Goal: Task Accomplishment & Management: Manage account settings

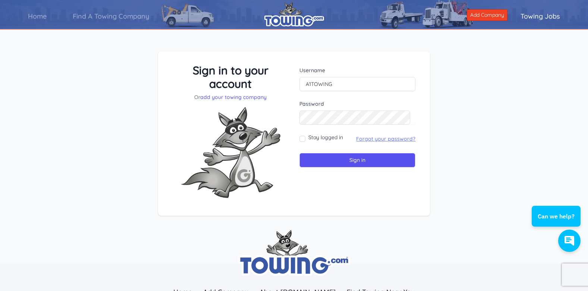
click at [358, 137] on link "Forgot your password?" at bounding box center [385, 139] width 59 height 7
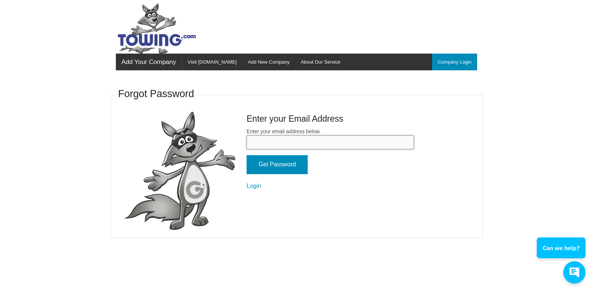
click at [264, 147] on input "Enter your email address below." at bounding box center [330, 143] width 167 height 14
type input "a1towboy@yahoo.com"
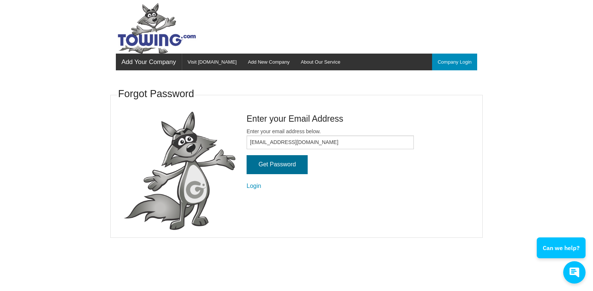
click at [277, 168] on input "Get Password" at bounding box center [277, 164] width 61 height 19
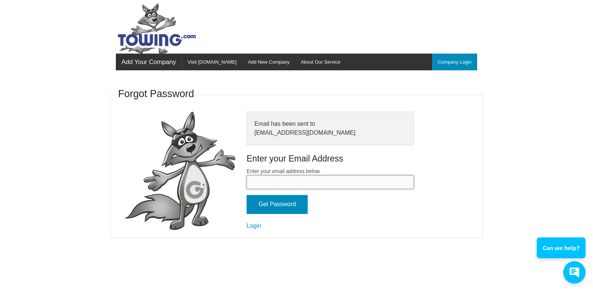
click at [258, 187] on input "Enter your email address below." at bounding box center [330, 182] width 167 height 14
type input "[EMAIL_ADDRESS][DOMAIN_NAME]"
click at [254, 225] on link "Login" at bounding box center [254, 226] width 15 height 6
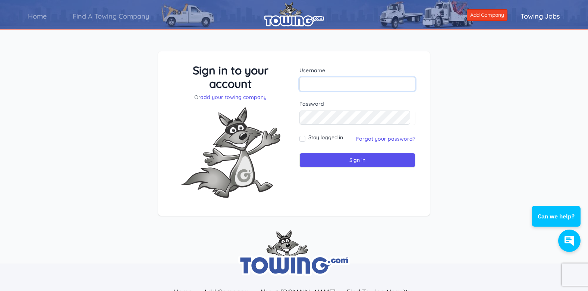
click at [314, 80] on input "text" at bounding box center [357, 84] width 116 height 14
click at [365, 88] on input "a1towboy@yahoo.com" at bounding box center [357, 84] width 116 height 14
click at [333, 87] on input "a1towboy" at bounding box center [357, 84] width 116 height 14
type input "a1towing"
click at [274, 110] on div "Sign in to your account Or add your towing company Username a1towing Password S…" at bounding box center [294, 134] width 254 height 140
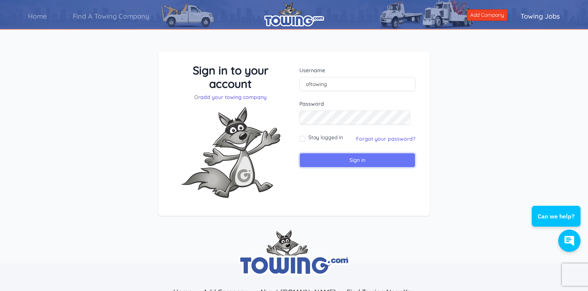
click at [311, 163] on input "Sign in" at bounding box center [357, 160] width 116 height 15
click at [316, 83] on input "text" at bounding box center [357, 84] width 116 height 14
type input "A1Towing"
click at [323, 161] on input "Sign in" at bounding box center [357, 160] width 116 height 15
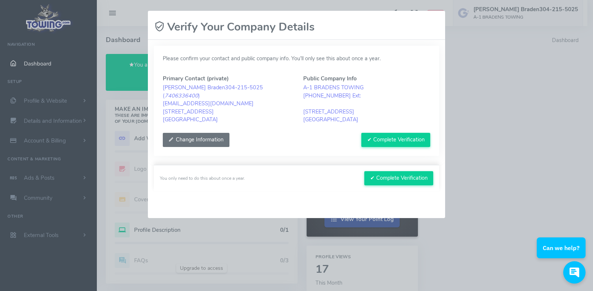
click at [194, 138] on button "Change Information" at bounding box center [196, 140] width 67 height 14
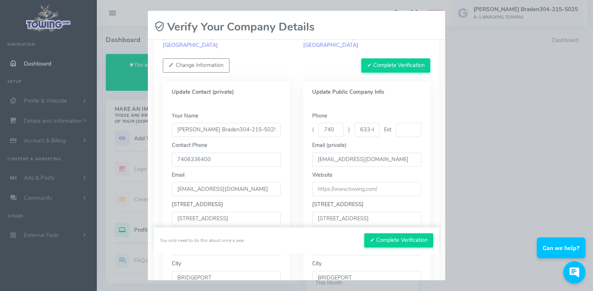
scroll to position [149, 0]
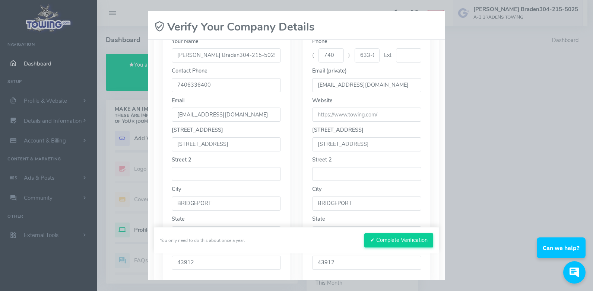
drag, startPoint x: 376, startPoint y: 147, endPoint x: 167, endPoint y: 126, distance: 210.5
click at [168, 126] on div "Update Contact (private) Your Name [PERSON_NAME] Braden304-215-5025 Contact Pho…" at bounding box center [296, 141] width 281 height 294
type input "835 National Rd"
click at [275, 196] on div "City BRIDGEPORT" at bounding box center [226, 198] width 109 height 25
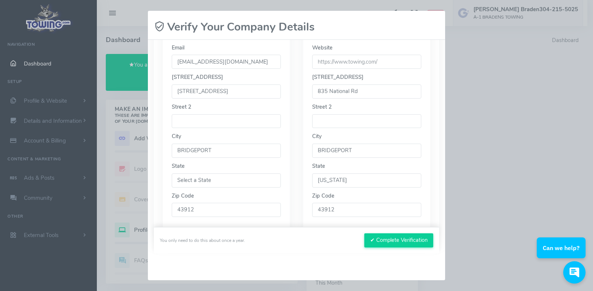
scroll to position [190, 0]
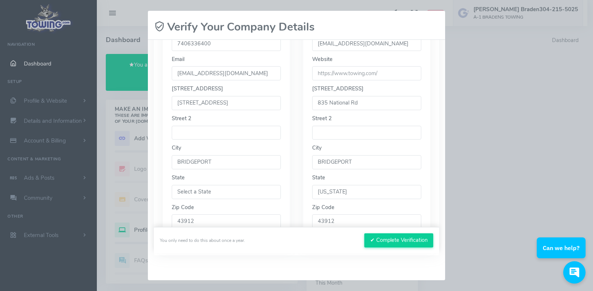
drag, startPoint x: 237, startPoint y: 102, endPoint x: 37, endPoint y: 81, distance: 201.2
click at [37, 81] on div "Please wait, submitting data... Verify Your Company Details Please confirm your…" at bounding box center [296, 145] width 593 height 291
type input "835 National Rd"
click at [218, 190] on select "Select a State" at bounding box center [226, 192] width 109 height 14
select select
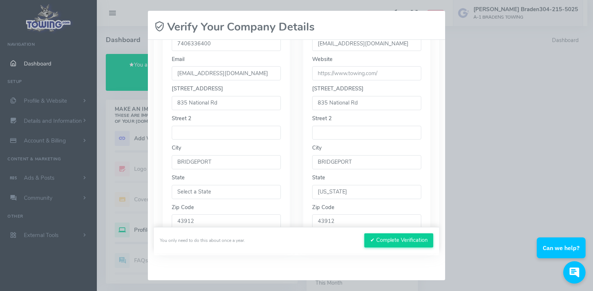
click at [172, 185] on select "Select a State" at bounding box center [226, 192] width 109 height 14
click at [205, 193] on select "Select a State" at bounding box center [226, 192] width 109 height 14
click at [204, 194] on select "Select a State" at bounding box center [226, 192] width 109 height 14
click at [212, 160] on input "BRIDGEPORT" at bounding box center [226, 162] width 109 height 14
click at [182, 191] on select "Select a State" at bounding box center [226, 192] width 109 height 14
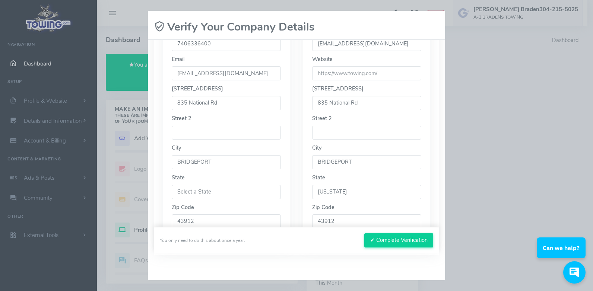
click at [172, 185] on select "Select a State" at bounding box center [226, 192] width 109 height 14
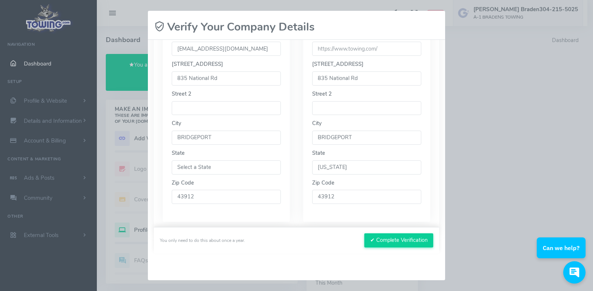
scroll to position [228, 0]
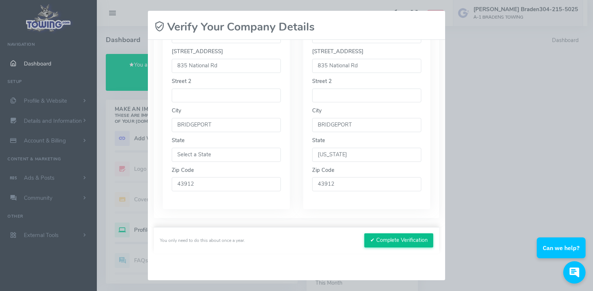
click at [395, 244] on button "✔ Complete Verification" at bounding box center [398, 241] width 69 height 14
click at [388, 237] on button "✔ Complete Verification" at bounding box center [398, 241] width 69 height 14
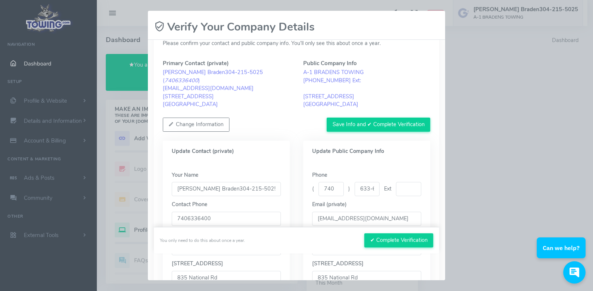
scroll to position [0, 0]
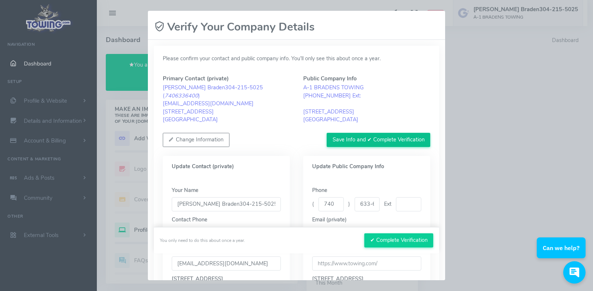
click at [350, 136] on button "Save Info and ✔ Complete Verification" at bounding box center [379, 140] width 104 height 14
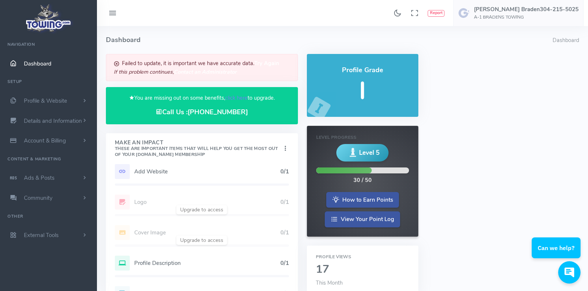
click at [263, 64] on b "Try Again" at bounding box center [266, 62] width 25 height 7
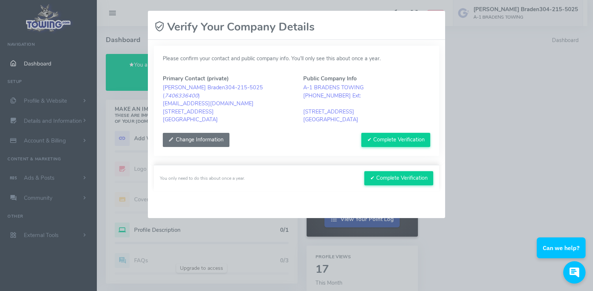
click at [222, 141] on button "Change Information" at bounding box center [196, 140] width 67 height 14
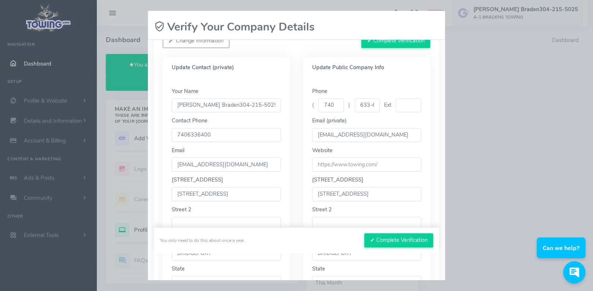
scroll to position [149, 0]
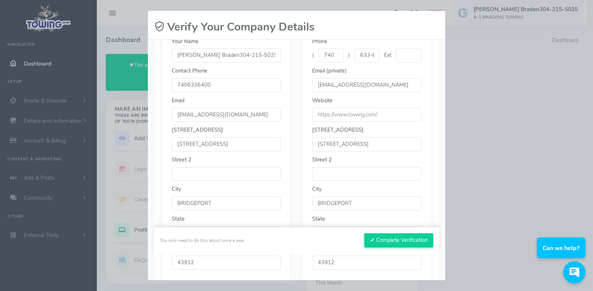
drag, startPoint x: 372, startPoint y: 147, endPoint x: 79, endPoint y: 112, distance: 294.9
click at [80, 112] on div "Please wait, submitting data... Verify Your Company Details Please confirm your…" at bounding box center [296, 145] width 593 height 291
type input "835 National Rd"
click at [260, 147] on input "[STREET_ADDRESS]" at bounding box center [226, 144] width 109 height 14
drag, startPoint x: 260, startPoint y: 147, endPoint x: 0, endPoint y: 78, distance: 269.3
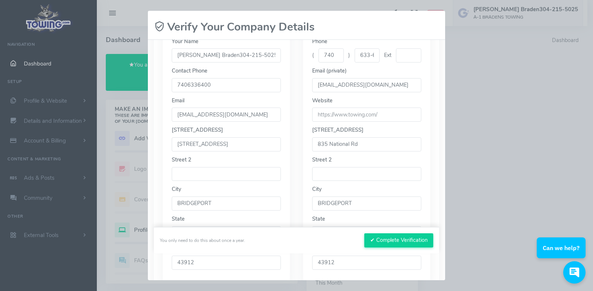
type input "835 National Rd"
click at [169, 173] on div "Your Name [PERSON_NAME] Braden304-215-5025 Contact Phone 7406336400 Email [EMAI…" at bounding box center [226, 159] width 127 height 260
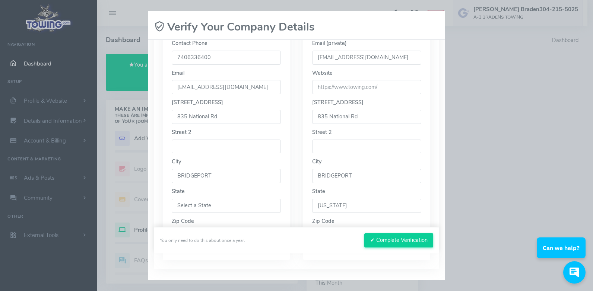
scroll to position [224, 0]
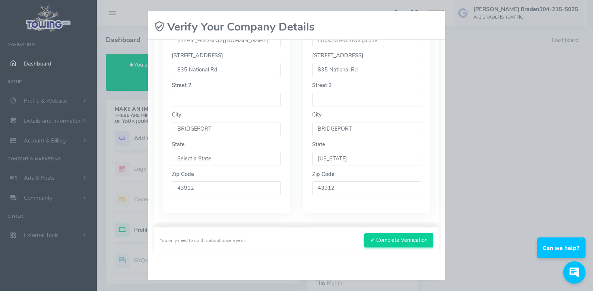
click at [213, 158] on select "Select a State" at bounding box center [226, 159] width 109 height 14
select select
click at [172, 152] on select "Select a State" at bounding box center [226, 159] width 109 height 14
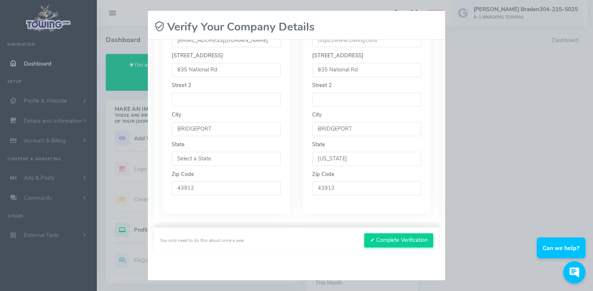
click at [206, 162] on select "Select a State" at bounding box center [226, 159] width 109 height 14
drag, startPoint x: 226, startPoint y: 129, endPoint x: 45, endPoint y: 102, distance: 182.6
click at [46, 102] on div "Please wait, submitting data... Verify Your Company Details Please confirm your…" at bounding box center [296, 145] width 593 height 291
type input "BRIDGEPORT"
click at [198, 159] on select "Select a State" at bounding box center [226, 159] width 109 height 14
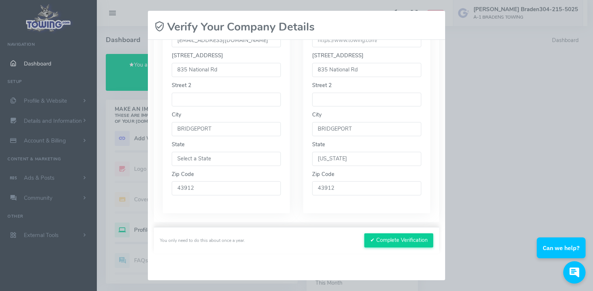
click at [172, 152] on select "Select a State" at bounding box center [226, 159] width 109 height 14
click at [193, 193] on input "43912" at bounding box center [226, 188] width 109 height 14
click at [222, 194] on input "43912" at bounding box center [226, 188] width 109 height 14
click at [225, 218] on div "Please confirm your contact and public company info. You’ll only see this about…" at bounding box center [296, 22] width 285 height 400
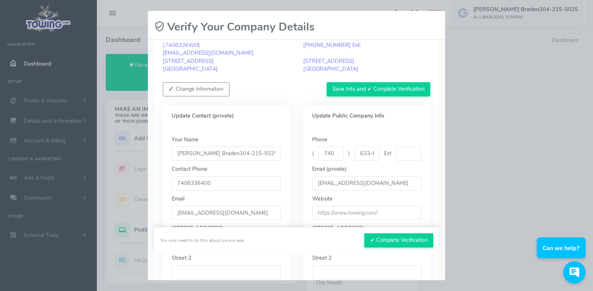
scroll to position [37, 0]
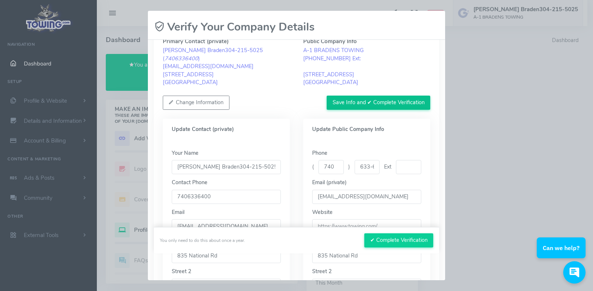
click at [336, 102] on button "Save Info and ✔ Complete Verification" at bounding box center [379, 103] width 104 height 14
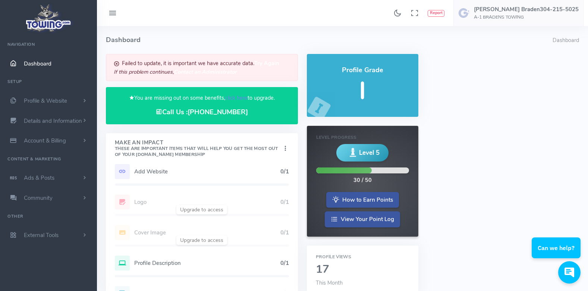
click at [224, 71] on b "Contact an Administrator" at bounding box center [205, 71] width 63 height 7
click at [527, 18] on h6 "A-1 BRADENS TOWING" at bounding box center [526, 17] width 105 height 5
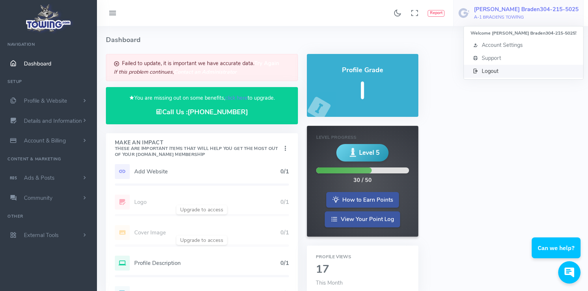
click at [498, 69] on span "Logout" at bounding box center [489, 70] width 17 height 7
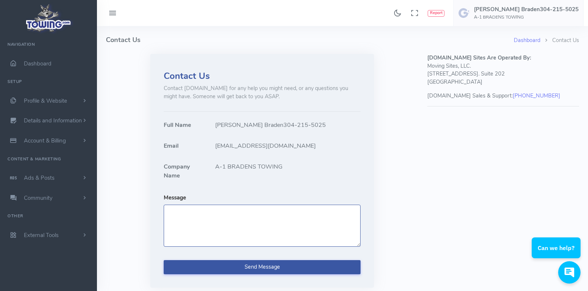
click at [209, 216] on textarea "Message" at bounding box center [262, 226] width 197 height 42
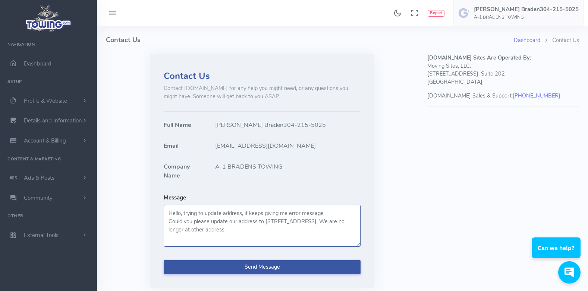
click at [341, 222] on textarea "Hello, trying to update address, it keeps giving me error message Could you ple…" at bounding box center [262, 226] width 197 height 42
type textarea "Hello, trying to update address, it keeps giving me error message Could you ple…"
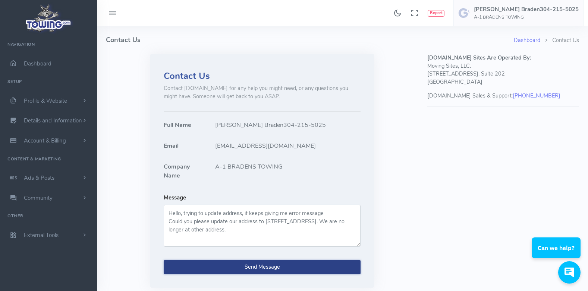
click at [224, 263] on button "Send Message" at bounding box center [262, 267] width 197 height 14
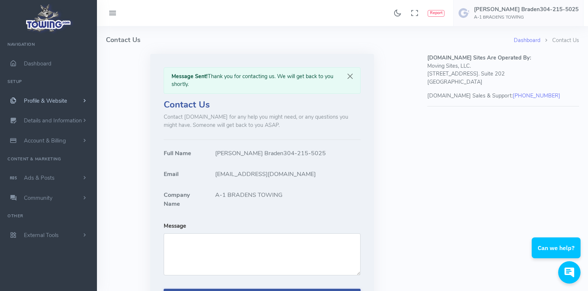
click at [31, 99] on span "Profile & Website" at bounding box center [45, 100] width 43 height 7
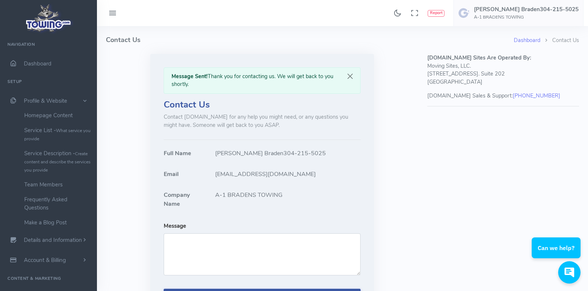
click at [11, 170] on ul "Homepage Content Service List - What service you provide Service Description - …" at bounding box center [48, 169] width 97 height 122
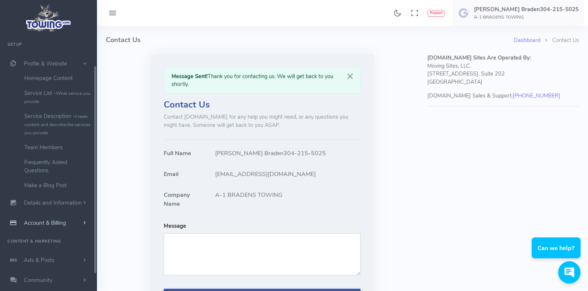
click at [59, 223] on span "Account & Billing" at bounding box center [45, 222] width 42 height 7
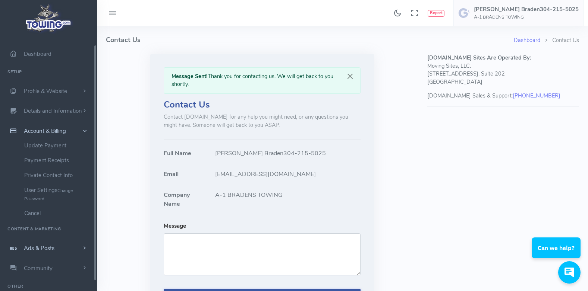
scroll to position [0, 0]
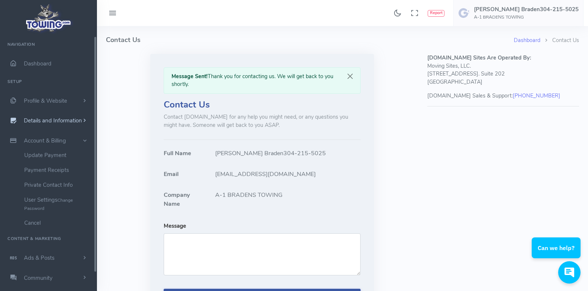
click at [54, 120] on span "Details and Information" at bounding box center [53, 120] width 58 height 7
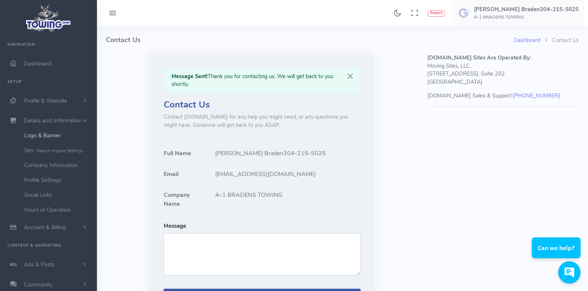
click at [48, 135] on link "Logo & Banner" at bounding box center [58, 135] width 78 height 15
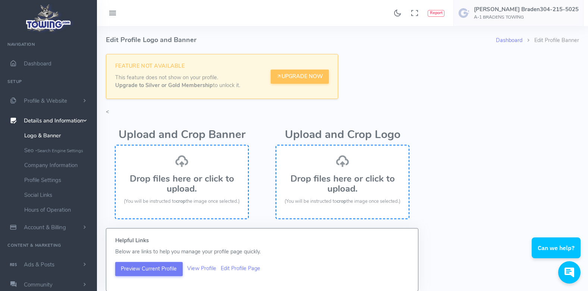
scroll to position [72, 0]
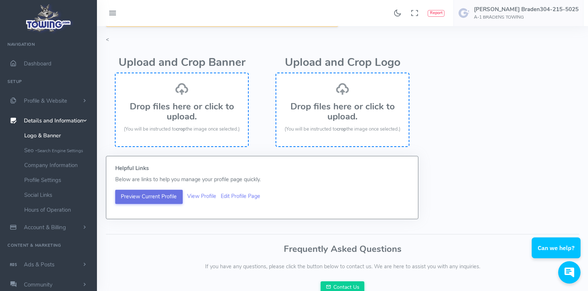
click at [155, 200] on button "Preview Current Profile" at bounding box center [148, 197] width 67 height 14
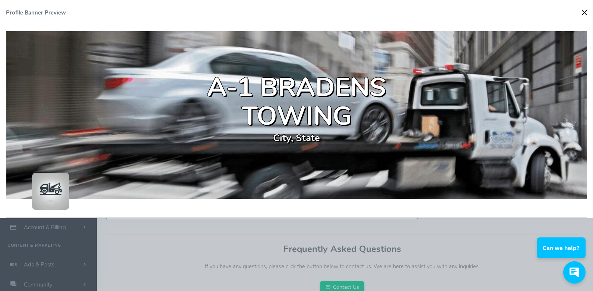
click at [583, 16] on button "Close" at bounding box center [584, 12] width 11 height 11
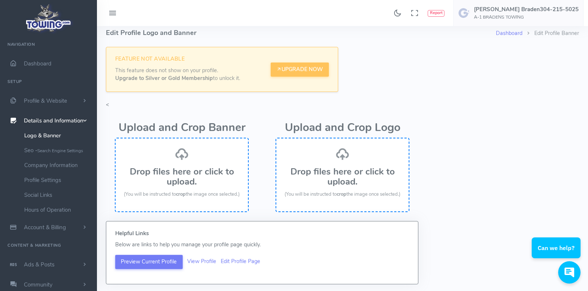
scroll to position [0, 0]
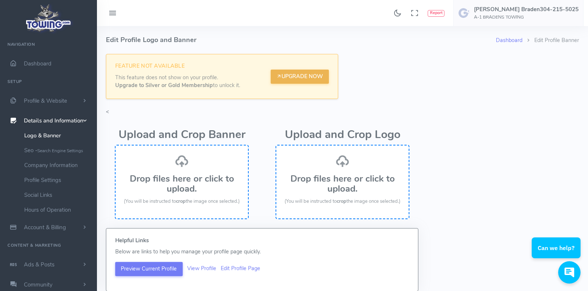
click at [280, 83] on link "Upgrade Now" at bounding box center [299, 77] width 58 height 14
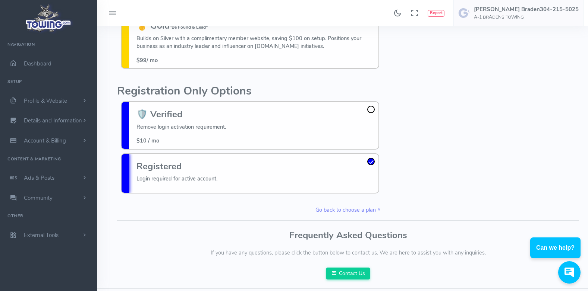
scroll to position [227, 0]
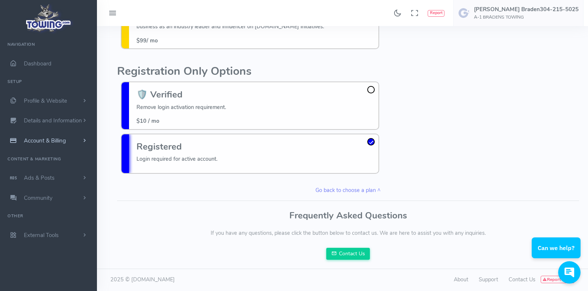
click at [46, 138] on span "Account & Billing" at bounding box center [45, 140] width 42 height 7
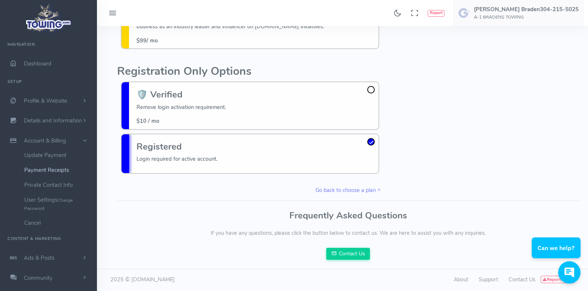
click at [41, 168] on link "Payment Receipts" at bounding box center [58, 170] width 78 height 15
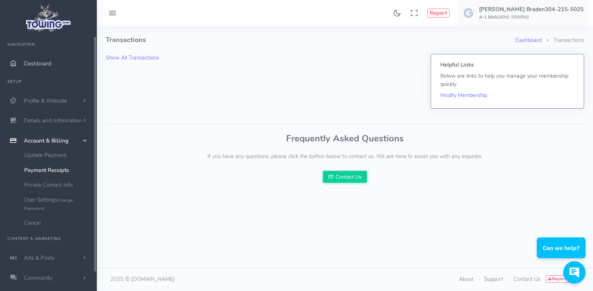
click at [39, 61] on span "Dashboard" at bounding box center [38, 63] width 28 height 7
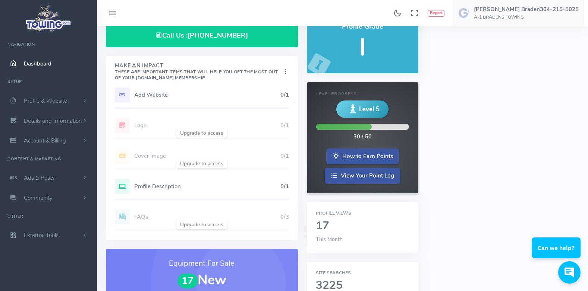
scroll to position [37, 0]
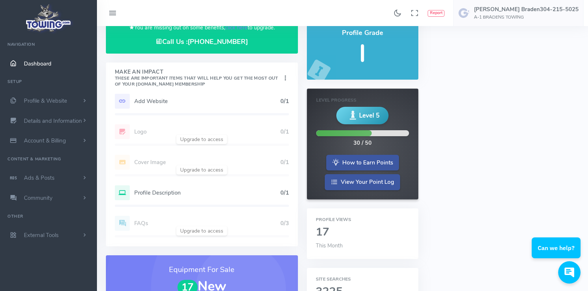
click at [153, 101] on h5 "Add Website" at bounding box center [207, 101] width 146 height 6
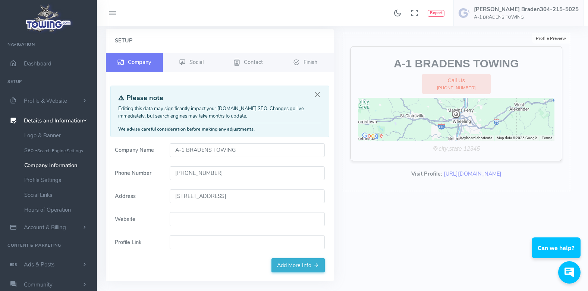
scroll to position [37, 0]
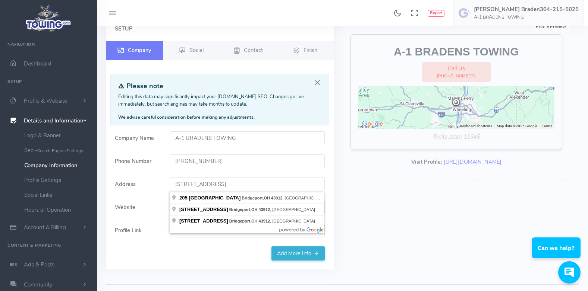
drag, startPoint x: 297, startPoint y: 185, endPoint x: 147, endPoint y: 182, distance: 149.8
click at [147, 182] on div "Address 205 S LINCOLN AVE BRIDGEPORT, OH 43912" at bounding box center [219, 185] width 219 height 14
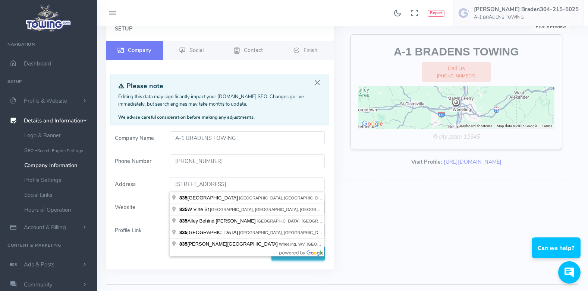
click at [145, 248] on div "Setup Company Social Contact Finish" at bounding box center [220, 143] width 228 height 253
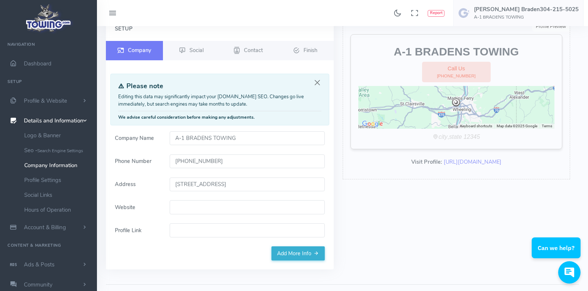
type input "[STREET_ADDRESS]"
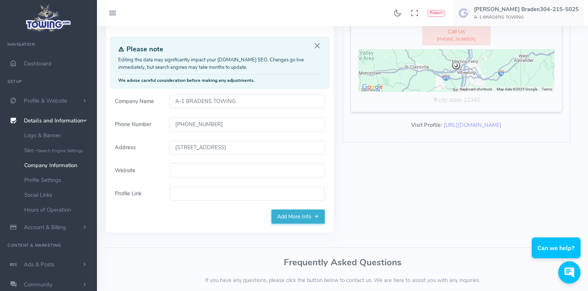
scroll to position [75, 0]
click at [186, 173] on input "Website" at bounding box center [247, 170] width 155 height 14
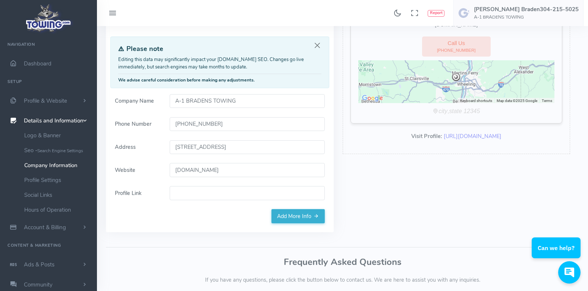
type input "[DOMAIN_NAME]"
click at [188, 192] on input "Profile Link" at bounding box center [247, 193] width 155 height 14
click at [182, 195] on input "Profile Link" at bounding box center [247, 193] width 155 height 14
click at [173, 244] on div "Dashboard Company Setup Company Setup Setup Company Social Contact Finish Pleas…" at bounding box center [342, 134] width 482 height 364
click at [284, 221] on link "Add More Info" at bounding box center [297, 216] width 53 height 14
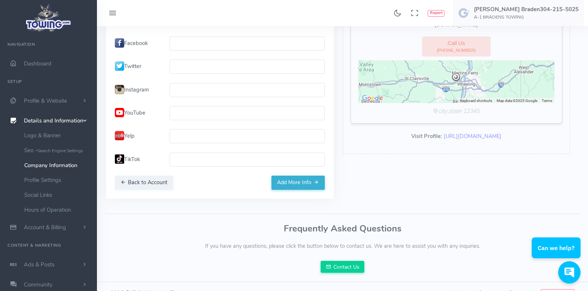
scroll to position [88, 0]
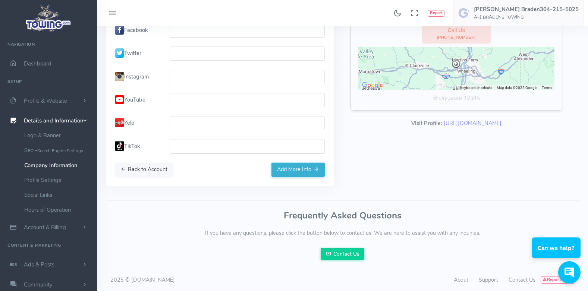
click at [162, 172] on button "Back to Account" at bounding box center [144, 170] width 58 height 14
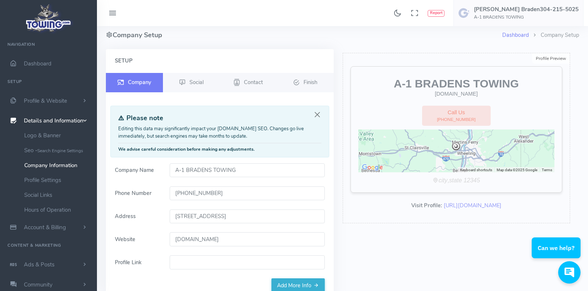
scroll to position [0, 0]
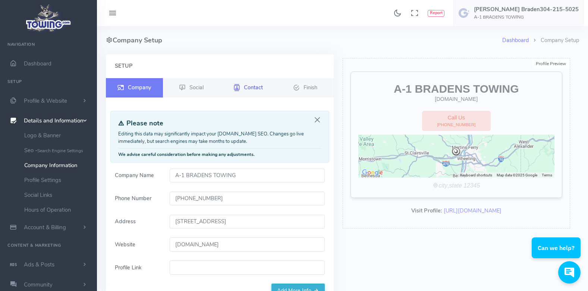
click at [262, 88] on span "Contact" at bounding box center [253, 86] width 19 height 7
click at [237, 86] on icon at bounding box center [236, 87] width 7 height 9
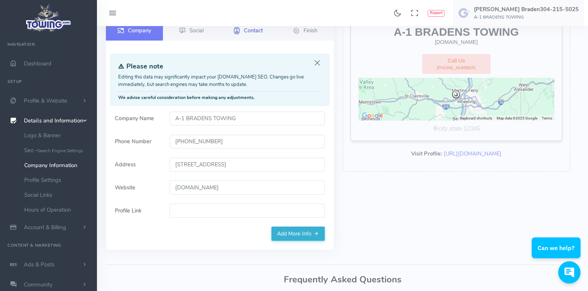
scroll to position [121, 0]
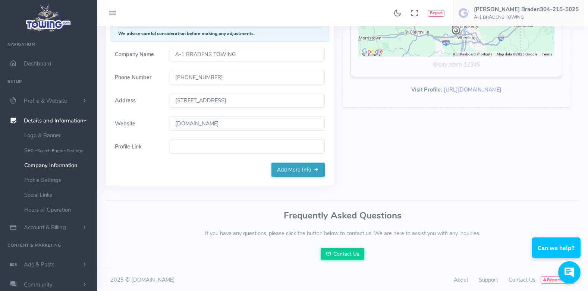
click at [282, 170] on link "Add More Info" at bounding box center [297, 170] width 53 height 14
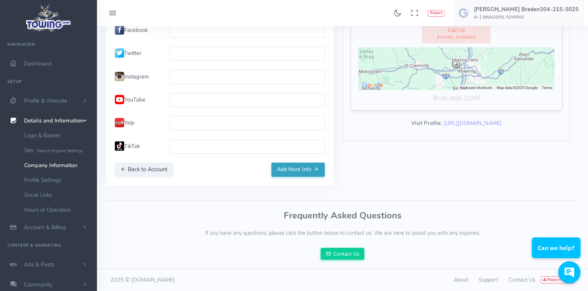
click at [274, 169] on button "Add More Info" at bounding box center [297, 170] width 53 height 14
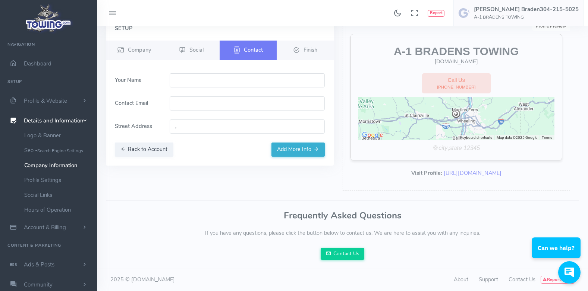
scroll to position [45, 0]
click at [280, 143] on button "Add More Info" at bounding box center [297, 150] width 53 height 14
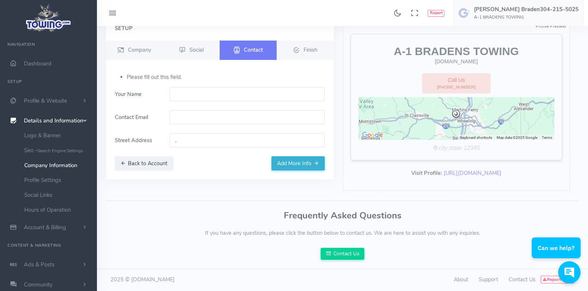
click at [180, 133] on input "," at bounding box center [247, 140] width 155 height 14
click at [285, 156] on button "Add More Info" at bounding box center [297, 163] width 53 height 14
click at [189, 87] on input "text" at bounding box center [247, 94] width 155 height 14
type input "Tim Braden"
click at [183, 110] on input "email" at bounding box center [247, 117] width 155 height 14
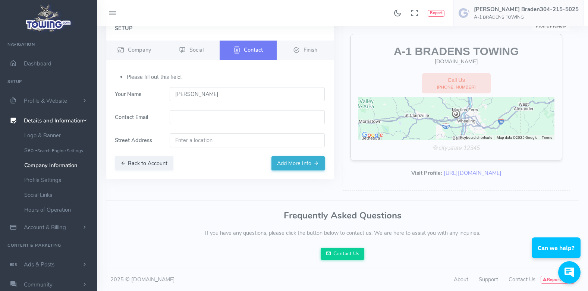
type input "a1towboy@yahoo.com"
click at [178, 135] on input "text" at bounding box center [247, 140] width 155 height 14
type input "835 National Rd, Bridgeport, OH 43912, USA"
click at [290, 156] on button "Add More Info" at bounding box center [297, 163] width 53 height 14
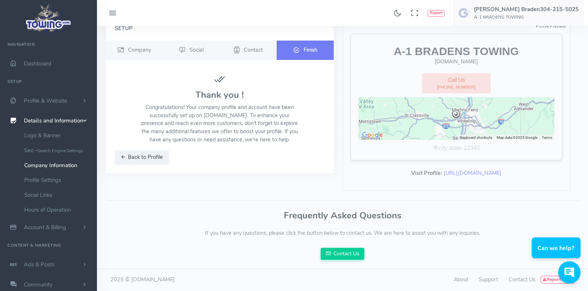
click at [287, 46] on link "Finish" at bounding box center [304, 50] width 57 height 19
click at [25, 60] on span "Dashboard" at bounding box center [38, 63] width 28 height 7
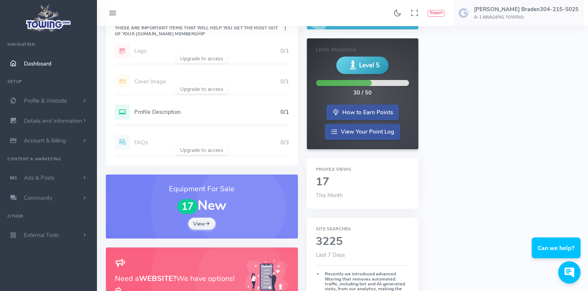
scroll to position [75, 0]
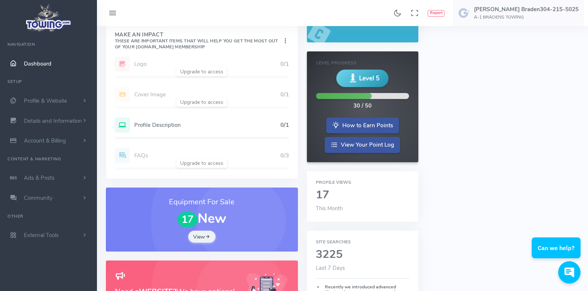
click at [139, 122] on h5 "Profile Description" at bounding box center [207, 125] width 146 height 6
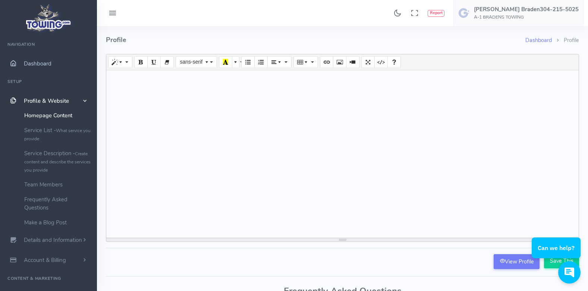
click at [37, 64] on span "Dashboard" at bounding box center [38, 63] width 28 height 7
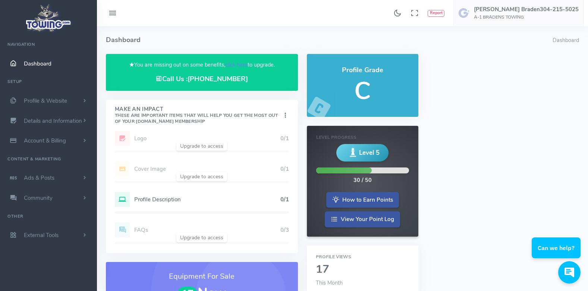
click at [113, 12] on icon at bounding box center [112, 13] width 9 height 12
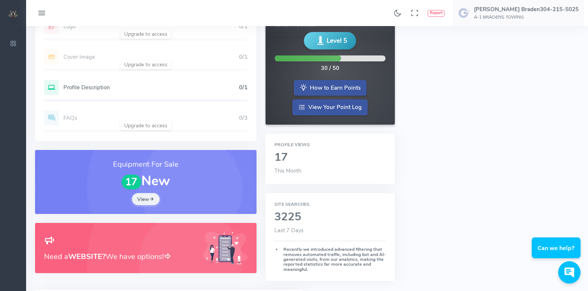
scroll to position [112, 0]
click at [40, 12] on icon at bounding box center [41, 13] width 9 height 12
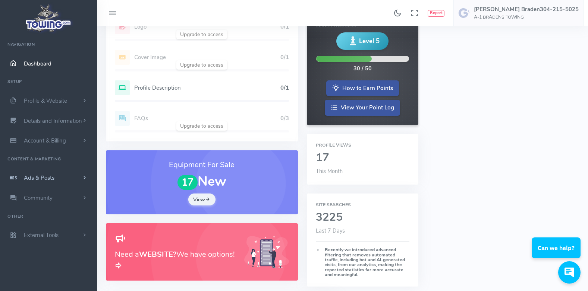
click at [40, 174] on span "Ads & Posts" at bounding box center [39, 177] width 31 height 7
click at [38, 120] on span "Details and Information" at bounding box center [53, 120] width 58 height 7
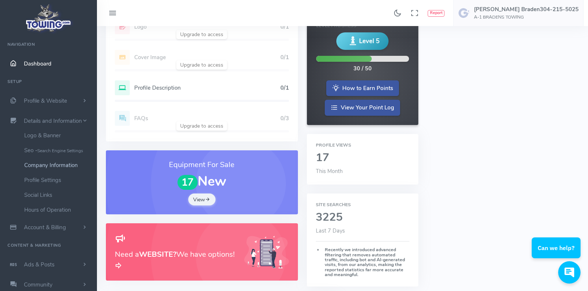
click at [35, 166] on link "Company Information" at bounding box center [58, 165] width 78 height 15
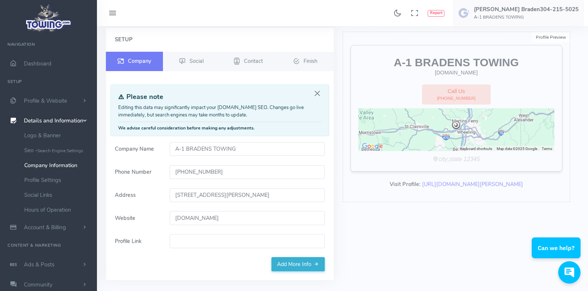
scroll to position [75, 0]
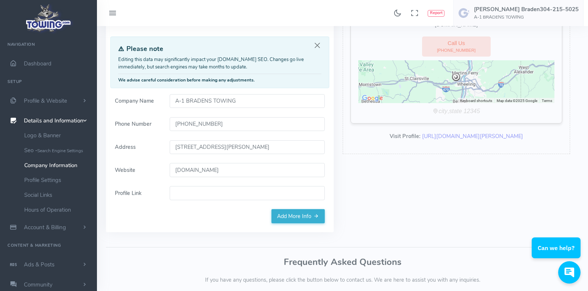
click at [272, 147] on input "[STREET_ADDRESS][PERSON_NAME]" at bounding box center [247, 147] width 155 height 14
type input "[STREET_ADDRESS]"
click at [281, 214] on link "Add More Info" at bounding box center [297, 216] width 53 height 14
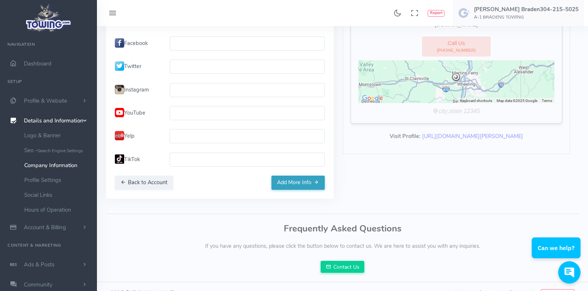
click at [286, 187] on button "Add More Info" at bounding box center [297, 183] width 53 height 14
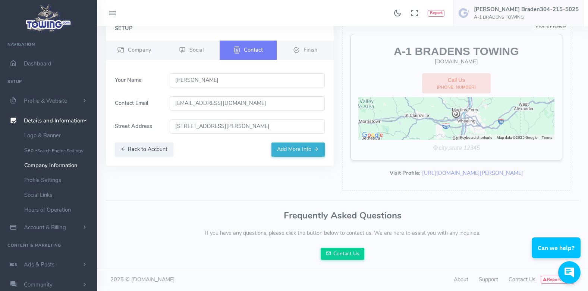
scroll to position [45, 0]
click at [259, 120] on input "[STREET_ADDRESS][PERSON_NAME]" at bounding box center [247, 127] width 155 height 14
type input "[STREET_ADDRESS]"
click at [285, 143] on button "Add More Info" at bounding box center [297, 150] width 53 height 14
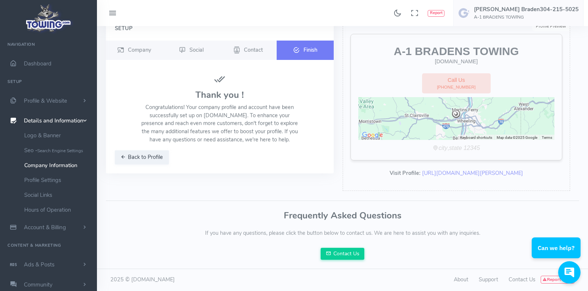
click at [293, 46] on icon at bounding box center [296, 50] width 7 height 9
click at [135, 46] on span "Company" at bounding box center [139, 49] width 23 height 7
click at [134, 41] on link "Company" at bounding box center [134, 50] width 57 height 19
click at [133, 46] on span "Company" at bounding box center [139, 49] width 23 height 7
click at [45, 163] on link "Company Information" at bounding box center [58, 165] width 78 height 15
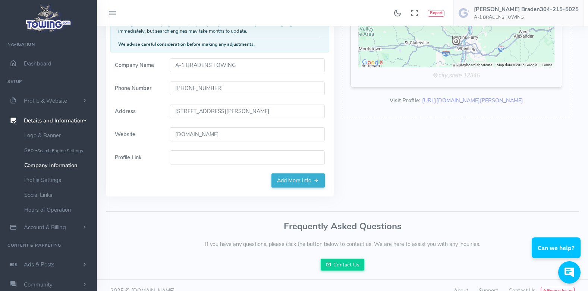
scroll to position [112, 0]
click at [262, 109] on input "[STREET_ADDRESS][PERSON_NAME]" at bounding box center [247, 110] width 155 height 14
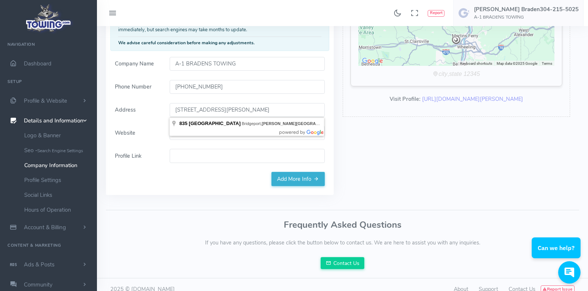
click at [257, 109] on input "[STREET_ADDRESS][PERSON_NAME]" at bounding box center [247, 110] width 155 height 14
click at [233, 163] on input "Profile Link" at bounding box center [247, 156] width 155 height 14
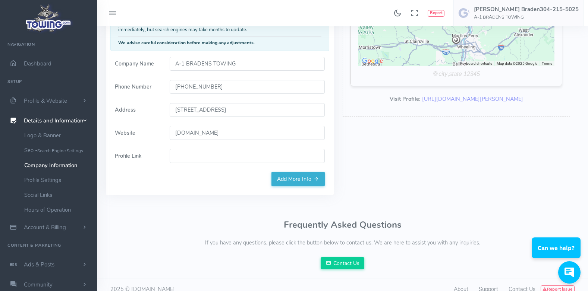
type input "[STREET_ADDRESS]"
click at [309, 176] on link "Add More Info" at bounding box center [297, 179] width 53 height 14
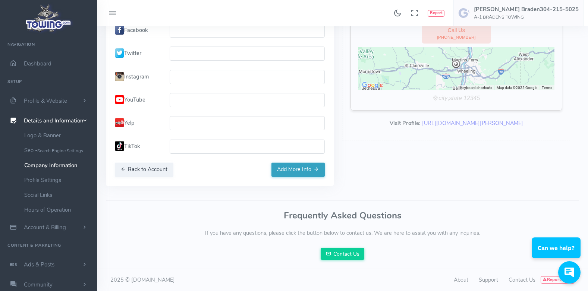
click at [307, 170] on button "Add More Info" at bounding box center [297, 170] width 53 height 14
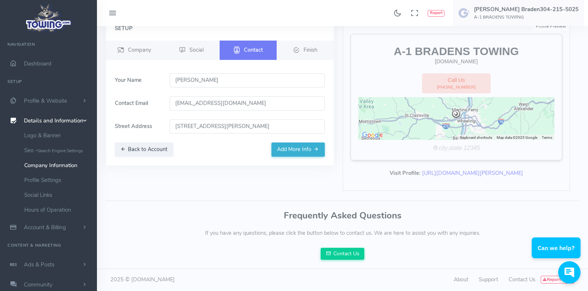
click at [259, 120] on input "[STREET_ADDRESS][PERSON_NAME]" at bounding box center [247, 127] width 155 height 14
click at [227, 185] on div "Setup Company Social Contact Finish" at bounding box center [219, 106] width 237 height 178
type input "[STREET_ADDRESS]"
click at [282, 146] on button "Add More Info" at bounding box center [297, 150] width 53 height 14
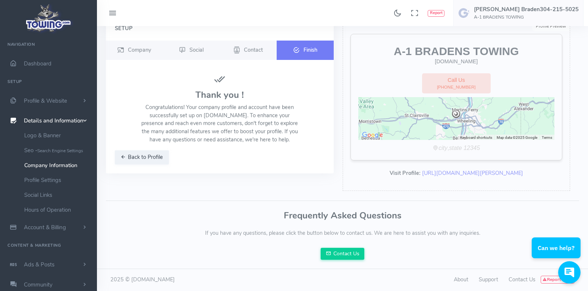
click at [294, 46] on icon at bounding box center [296, 50] width 7 height 9
click at [137, 46] on span "Company" at bounding box center [139, 49] width 23 height 7
click at [48, 163] on link "Company Information" at bounding box center [58, 165] width 78 height 15
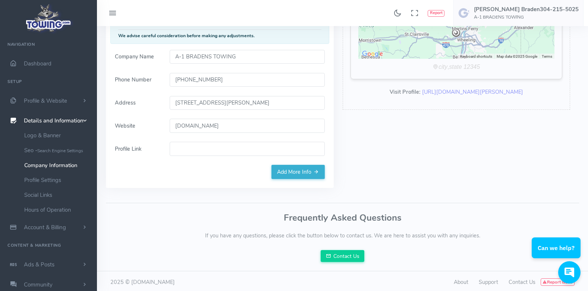
scroll to position [121, 0]
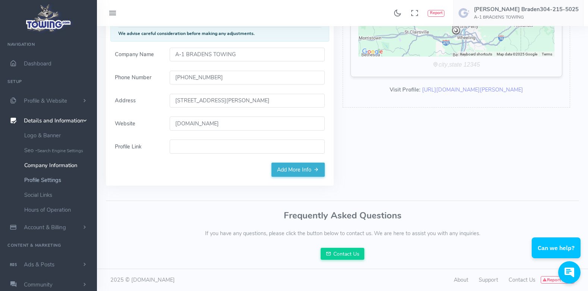
click at [42, 179] on link "Profile Settings" at bounding box center [58, 180] width 78 height 15
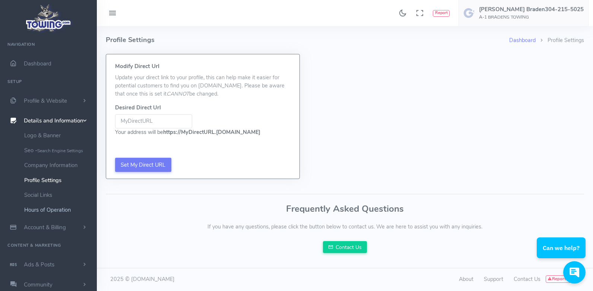
click at [40, 209] on link "Hours of Operation" at bounding box center [58, 210] width 78 height 15
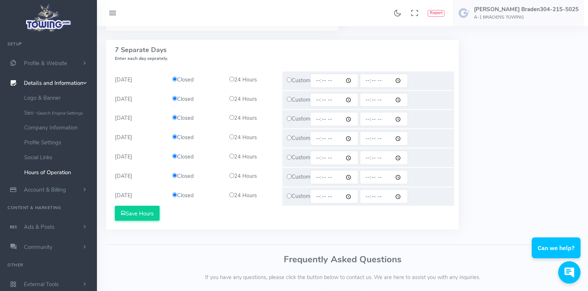
scroll to position [112, 0]
click at [290, 78] on input "radio" at bounding box center [288, 79] width 5 height 5
radio input "true"
click at [175, 76] on input "radio" at bounding box center [174, 78] width 5 height 5
radio input "true"
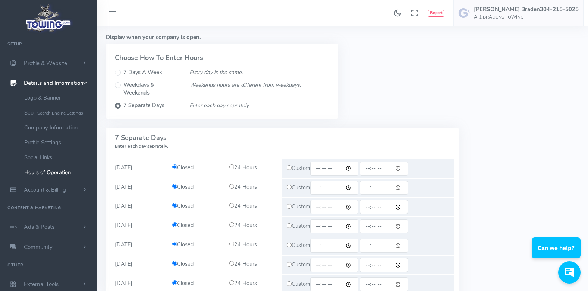
scroll to position [0, 0]
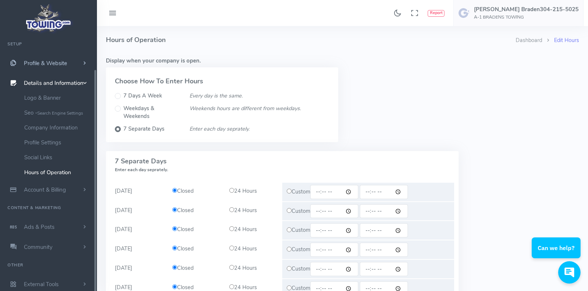
click at [53, 65] on span "Profile & Website" at bounding box center [45, 63] width 43 height 7
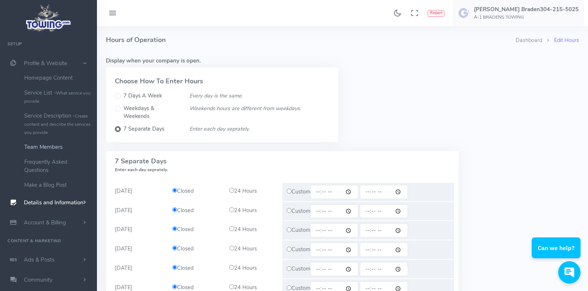
click at [64, 145] on link "Team Members" at bounding box center [58, 147] width 78 height 15
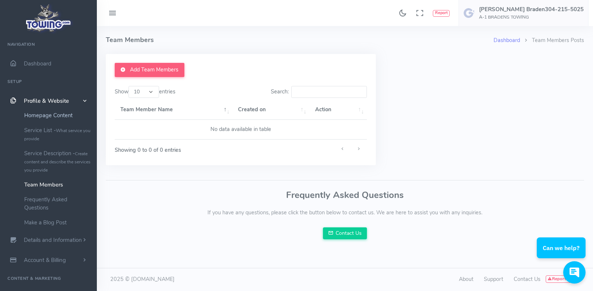
click at [59, 116] on link "Homepage Content" at bounding box center [58, 115] width 78 height 15
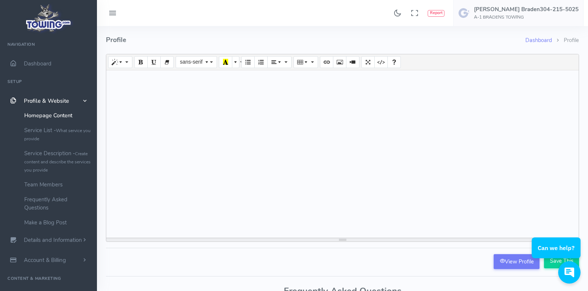
click at [66, 96] on link "Profile & Website" at bounding box center [48, 101] width 97 height 20
